Goal: Task Accomplishment & Management: Manage account settings

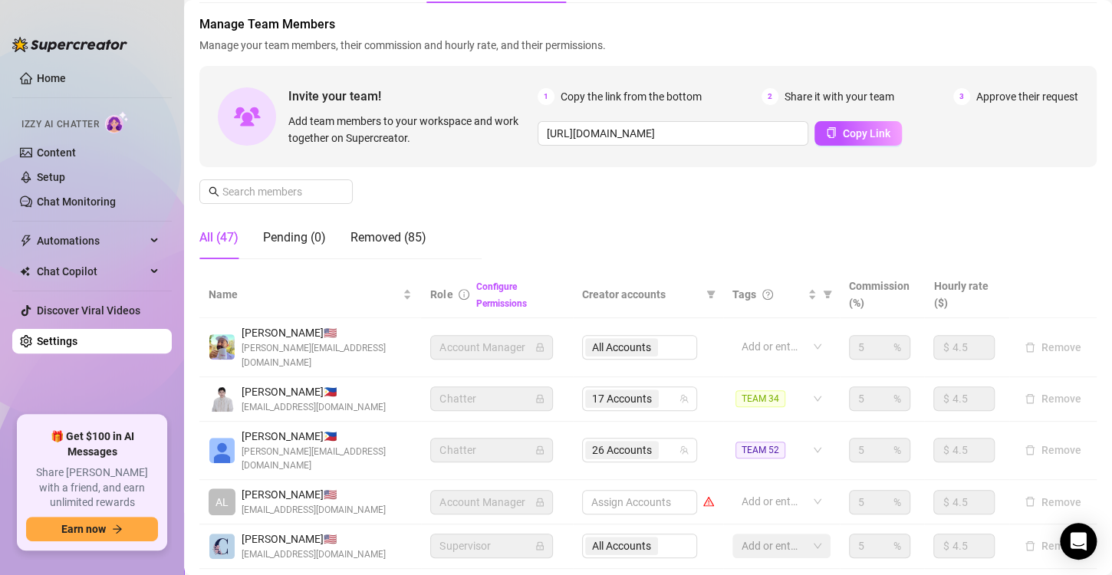
scroll to position [77, 0]
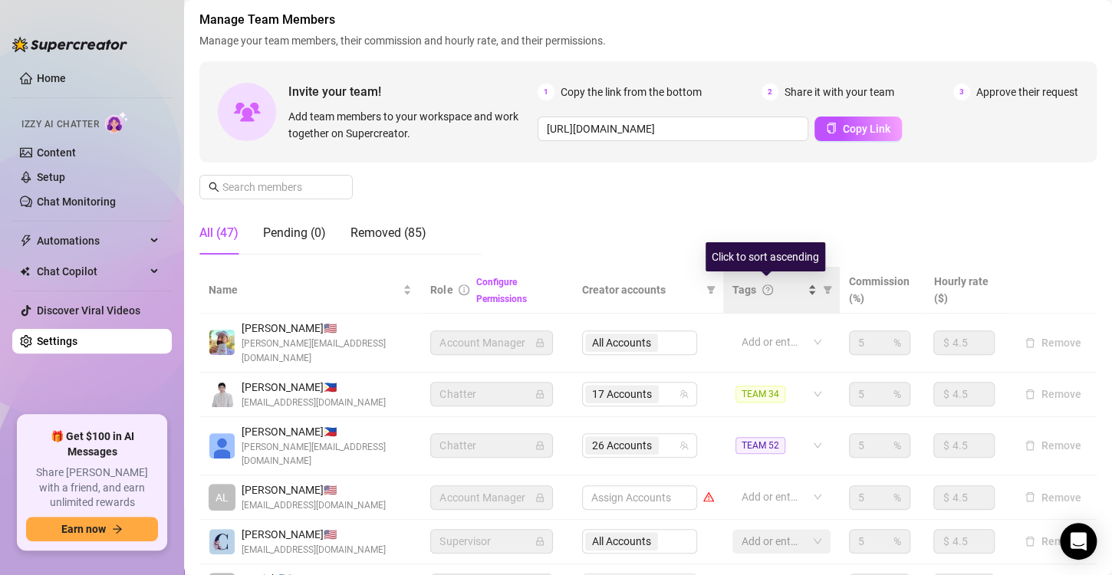
click at [741, 294] on span "Tags" at bounding box center [744, 289] width 24 height 17
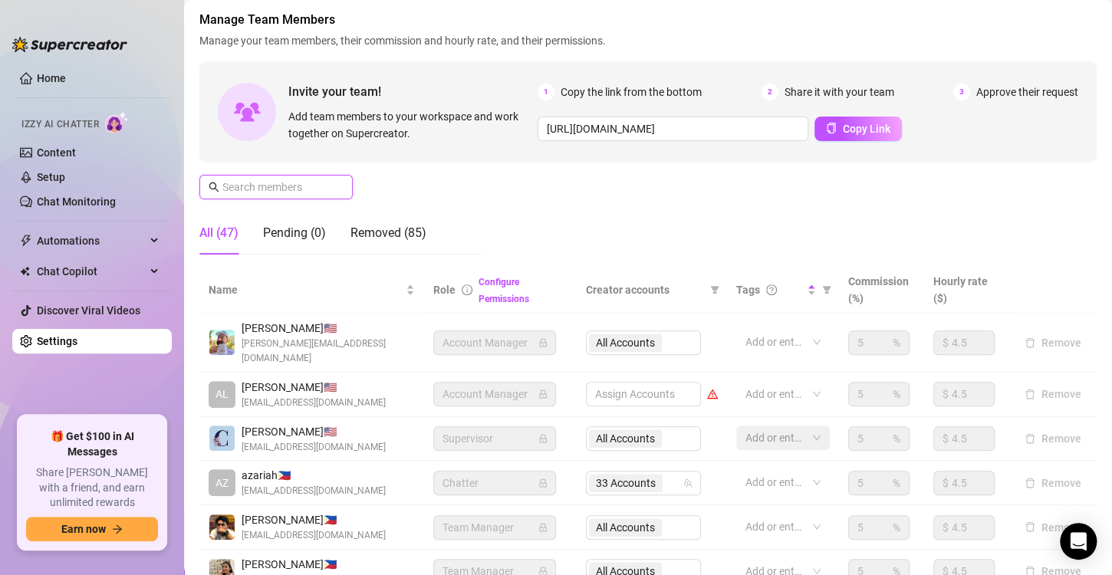
click at [287, 188] on input "text" at bounding box center [276, 187] width 109 height 17
click at [284, 190] on input "text" at bounding box center [276, 187] width 109 height 17
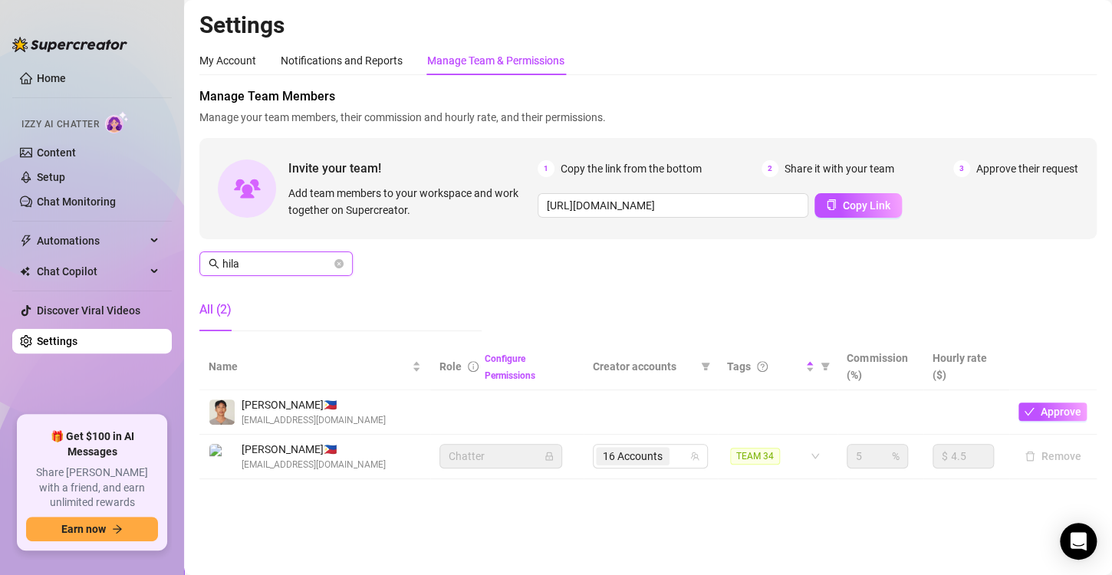
scroll to position [0, 0]
type input "hilar"
click at [692, 455] on icon "team" at bounding box center [694, 456] width 9 height 9
click at [662, 450] on span "16 Accounts" at bounding box center [633, 456] width 60 height 17
type input "moto"
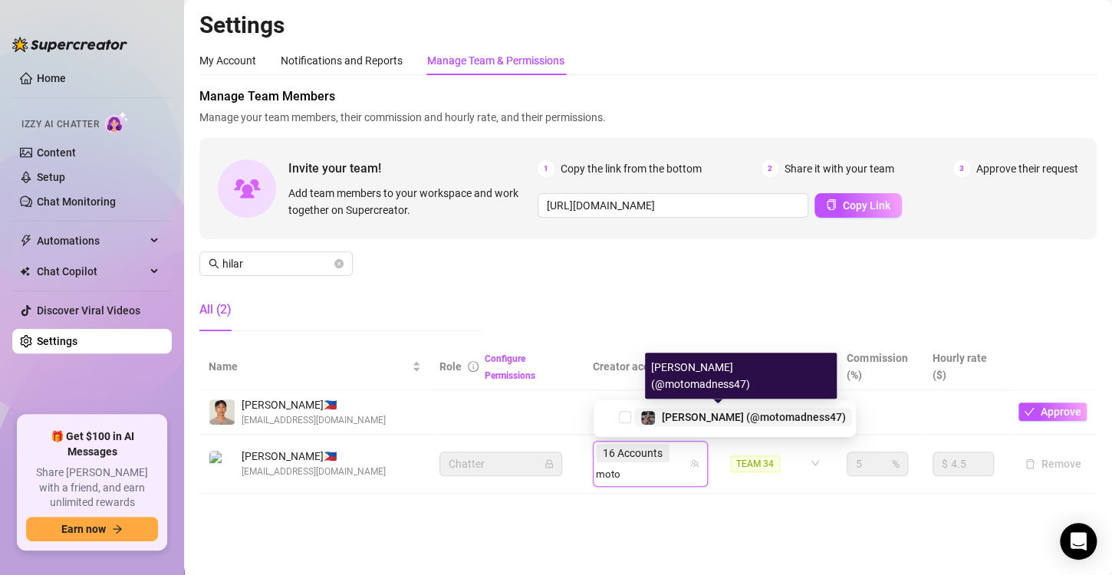
click at [673, 423] on div "[PERSON_NAME] (@motomadness47)" at bounding box center [754, 417] width 184 height 18
click at [700, 503] on main "Settings My Account Notifications and Reports Manage Team & Permissions Profile…" at bounding box center [648, 287] width 928 height 575
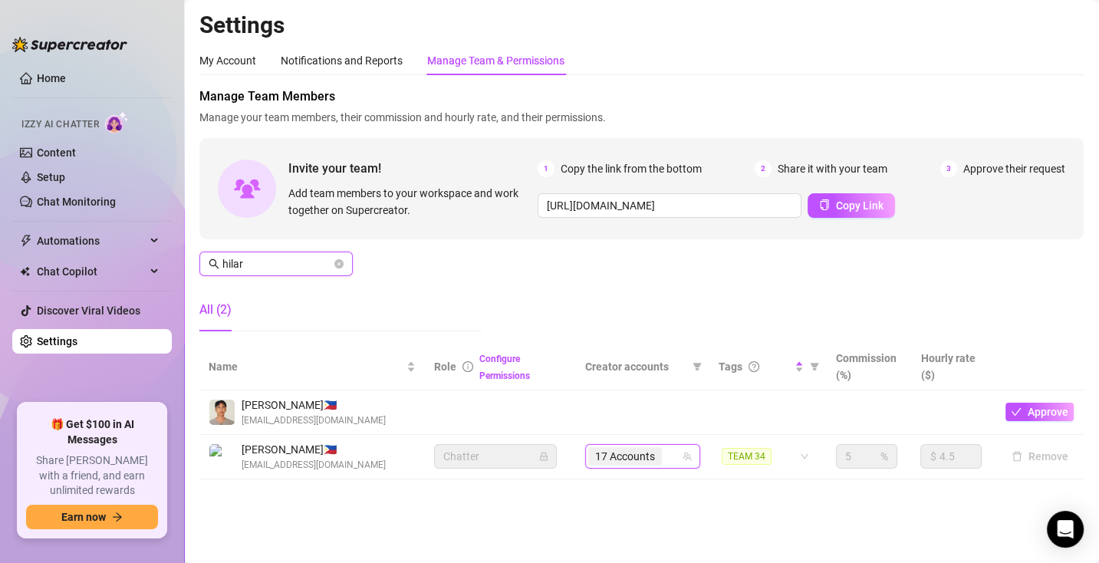
click at [292, 265] on input "hilar" at bounding box center [276, 263] width 109 height 17
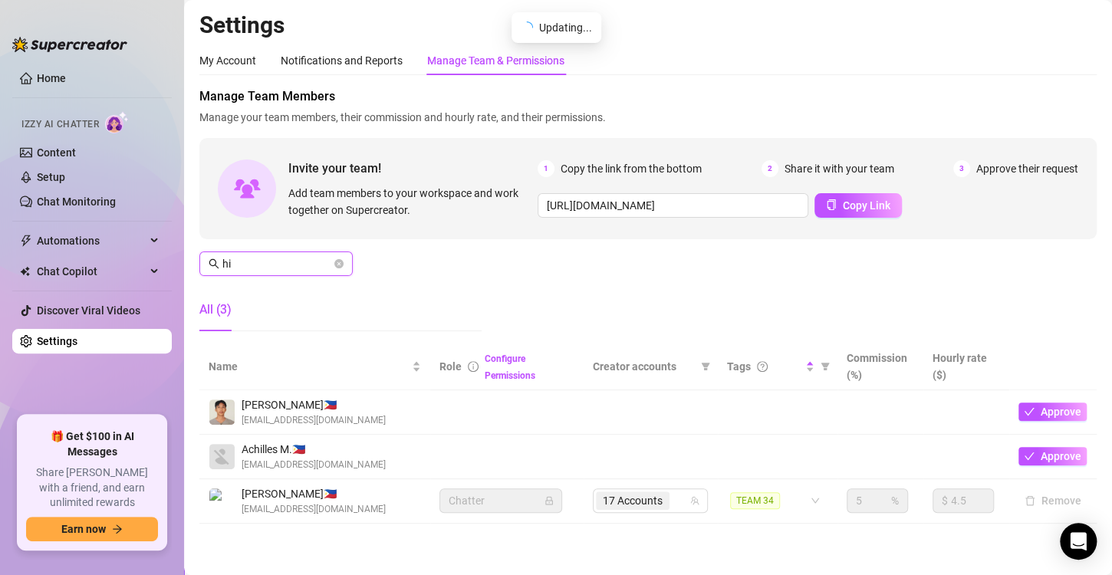
type input "h"
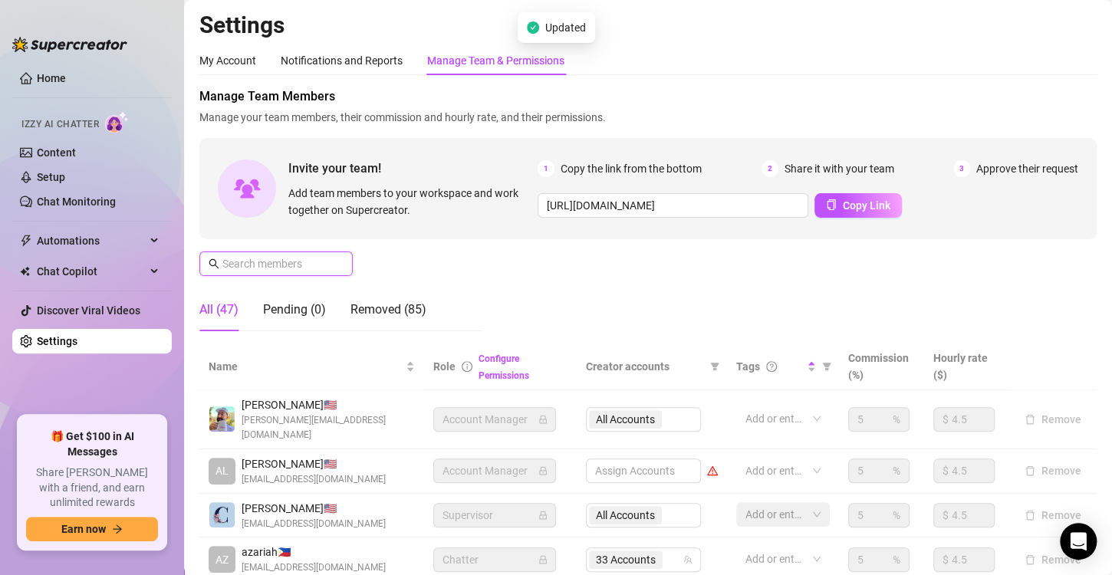
click at [294, 266] on input "text" at bounding box center [276, 263] width 109 height 17
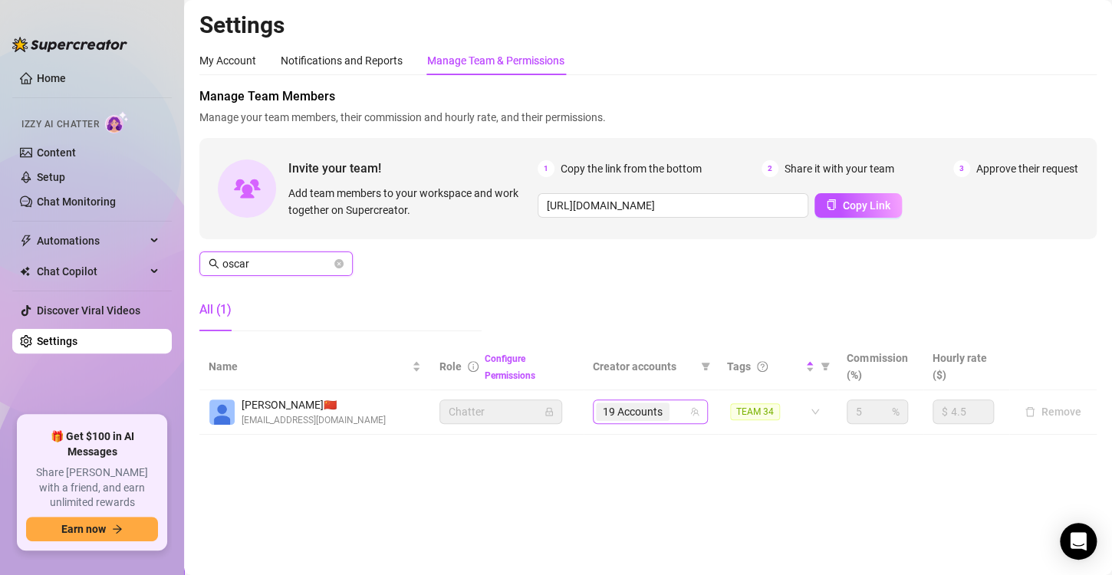
click at [677, 412] on div "19 Accounts" at bounding box center [642, 411] width 93 height 21
type input "oscar"
type input "motomad"
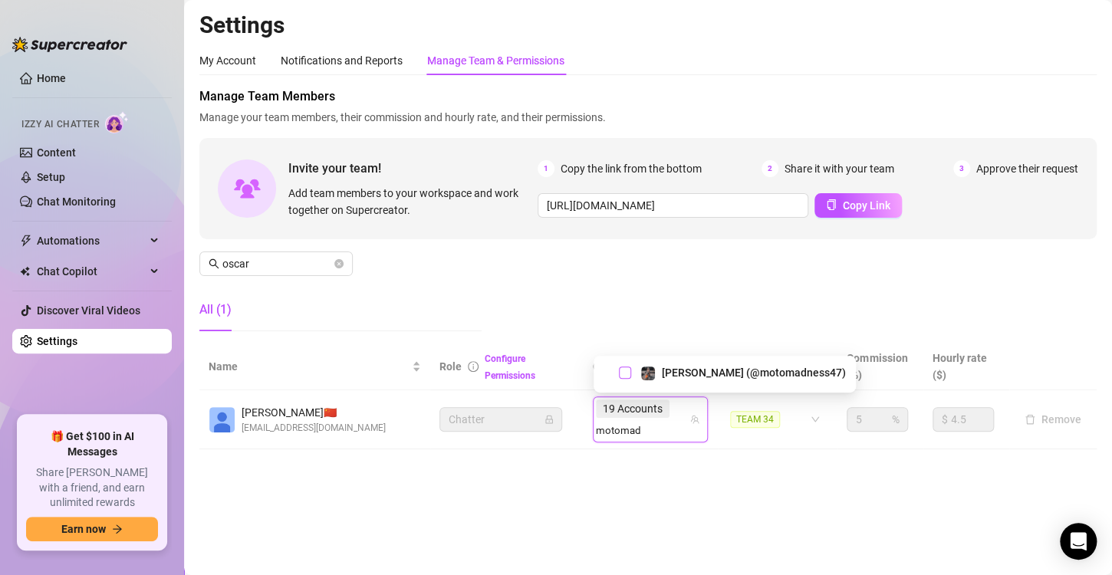
click at [627, 367] on span "Select tree node" at bounding box center [625, 372] width 12 height 12
click at [678, 470] on main "Settings My Account Notifications and Reports Manage Team & Permissions Profile…" at bounding box center [648, 287] width 928 height 575
click at [337, 261] on icon "close-circle" at bounding box center [338, 263] width 9 height 9
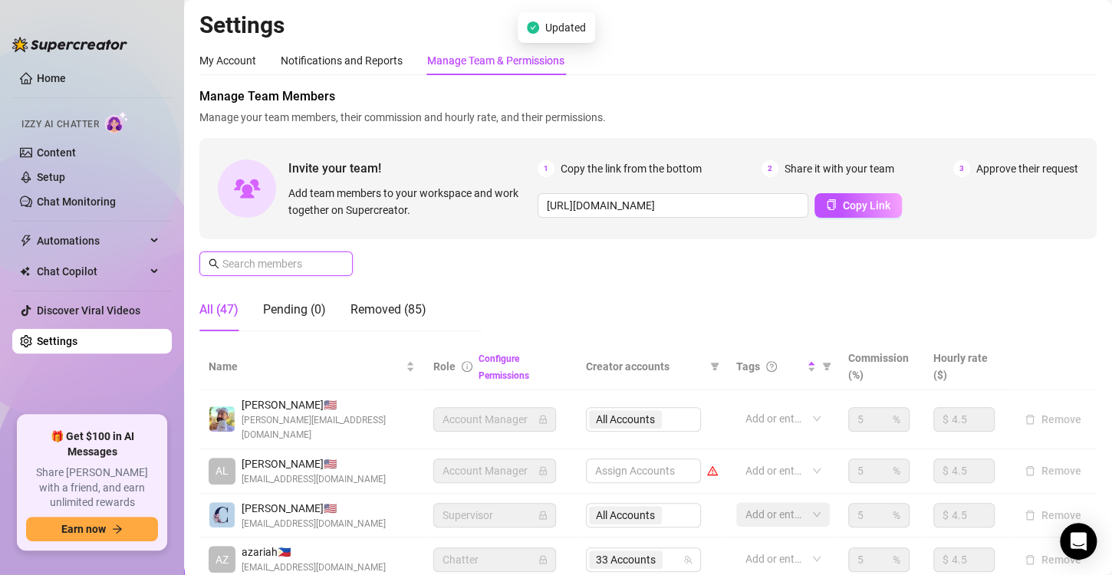
click at [255, 266] on input "text" at bounding box center [276, 263] width 109 height 17
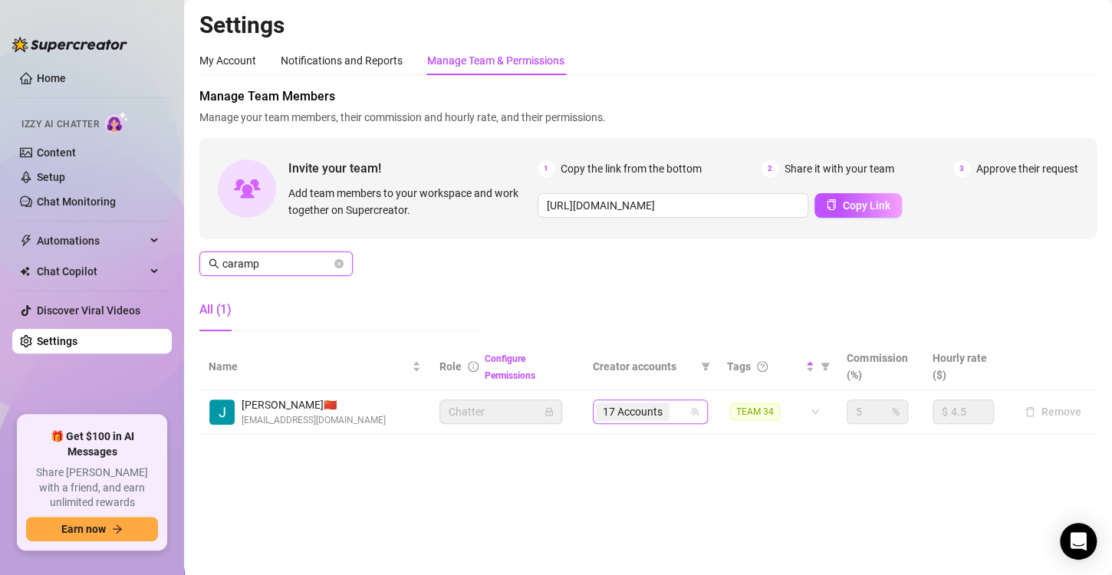
click at [672, 407] on div "17 Accounts" at bounding box center [634, 411] width 77 height 21
type input "caramp"
type input "moto"
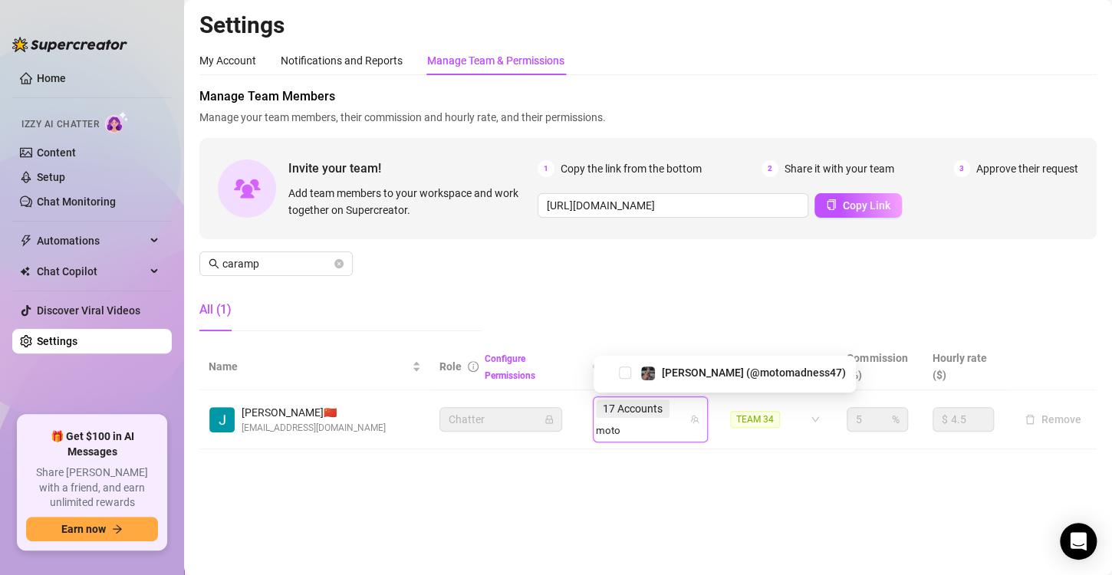
click at [616, 371] on div "[PERSON_NAME] (@motomadness47)" at bounding box center [724, 372] width 255 height 18
click at [624, 372] on span "Select tree node" at bounding box center [625, 372] width 12 height 12
click at [522, 258] on div "Manage Team Members Manage your team members, their commission and hourly rate,…" at bounding box center [647, 215] width 897 height 256
click at [343, 260] on icon "close-circle" at bounding box center [338, 263] width 9 height 9
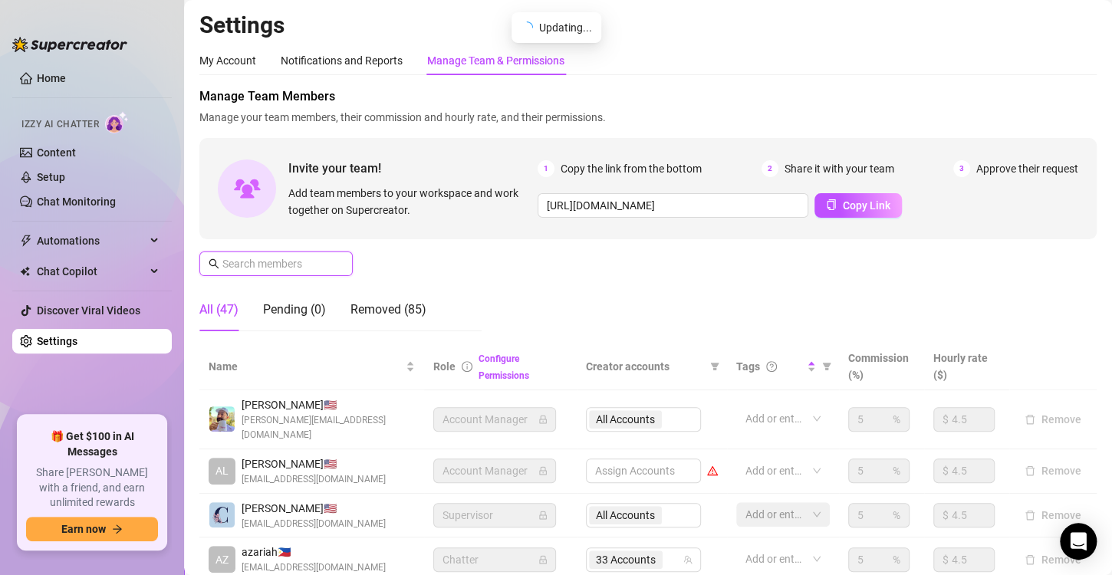
click at [284, 258] on input "text" at bounding box center [276, 263] width 109 height 17
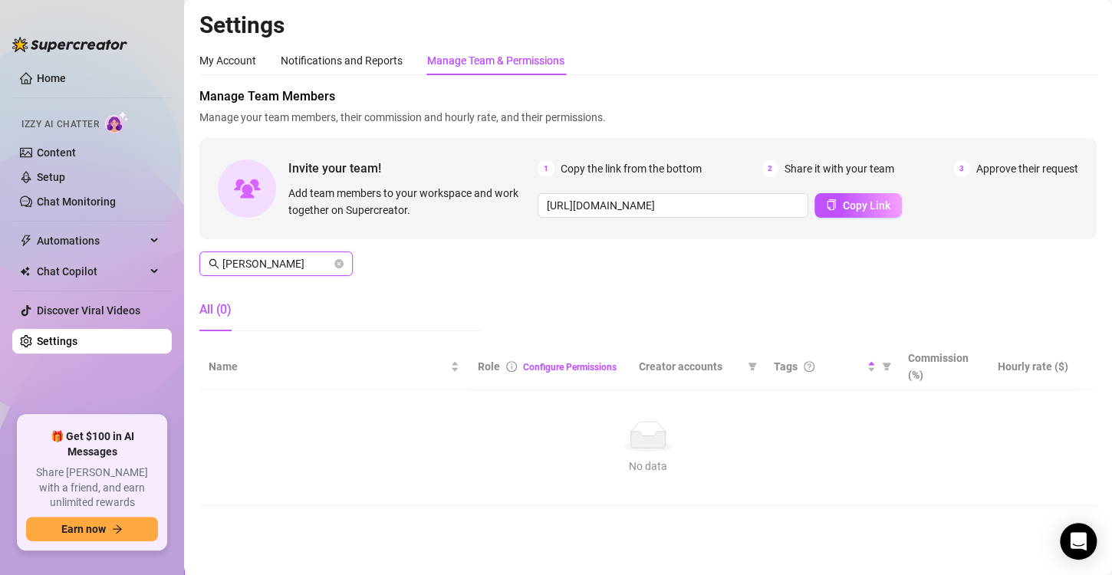
type input "[PERSON_NAME]"
